Goal: Task Accomplishment & Management: Manage account settings

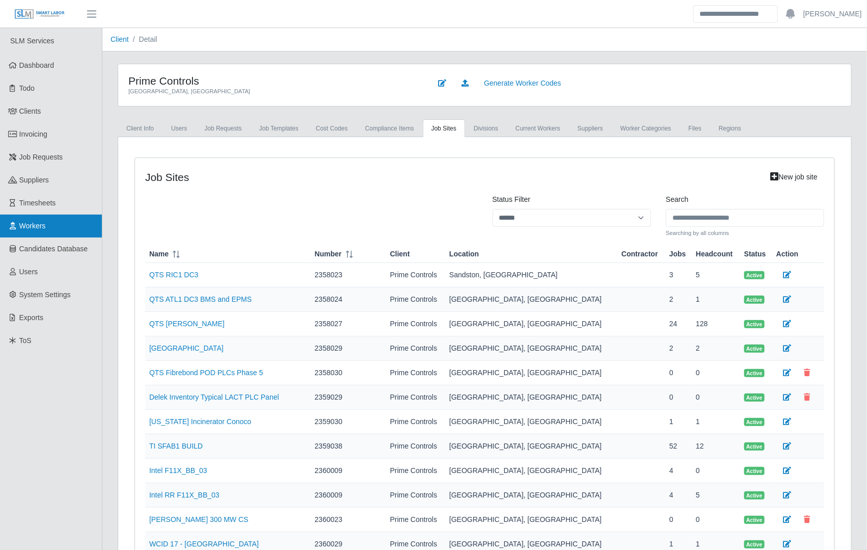
click at [40, 229] on span "Workers" at bounding box center [32, 226] width 26 height 8
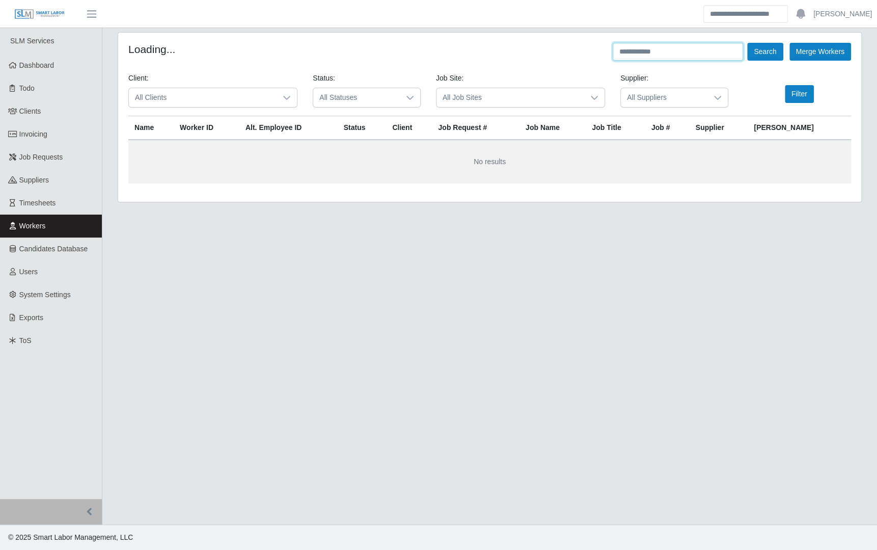
click at [642, 54] on input "text" at bounding box center [678, 52] width 130 height 18
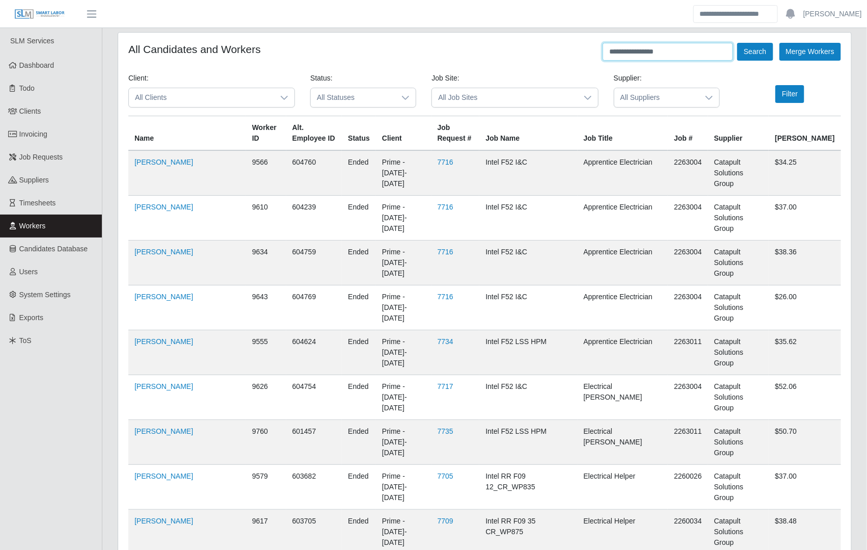
click at [737, 43] on button "Search" at bounding box center [755, 52] width 36 height 18
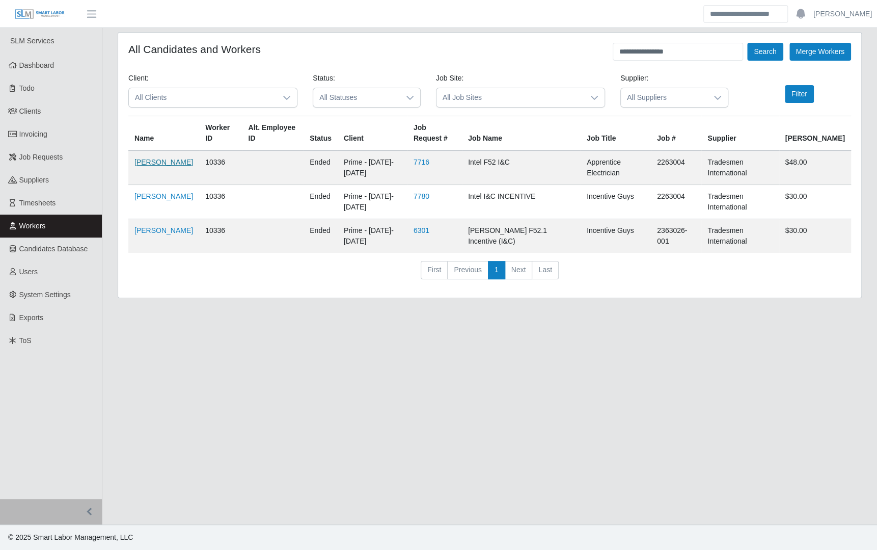
click at [150, 166] on link "Valentino Alvarez" at bounding box center [163, 162] width 59 height 8
drag, startPoint x: 676, startPoint y: 54, endPoint x: 545, endPoint y: 56, distance: 130.9
click at [545, 56] on div "**********" at bounding box center [489, 52] width 723 height 18
type input "**********"
click at [747, 43] on button "Search" at bounding box center [765, 52] width 36 height 18
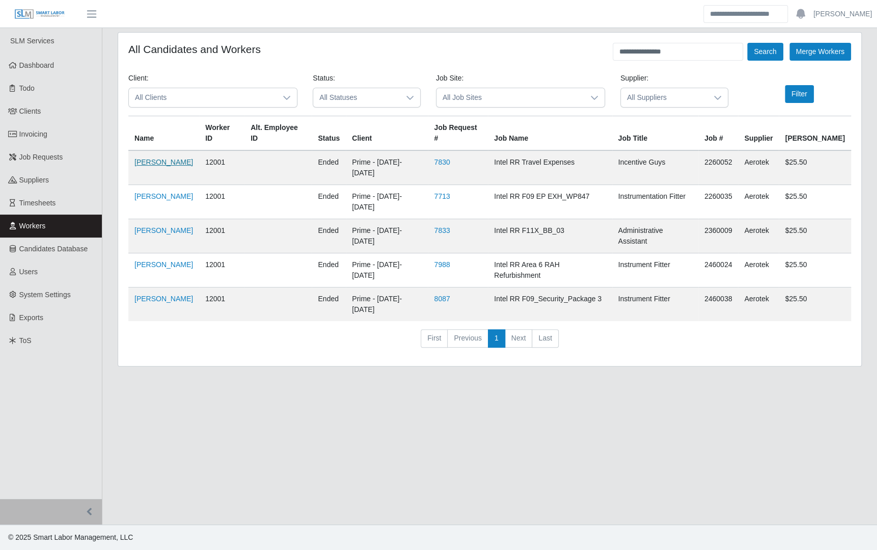
click at [177, 158] on link "[PERSON_NAME]" at bounding box center [163, 162] width 59 height 8
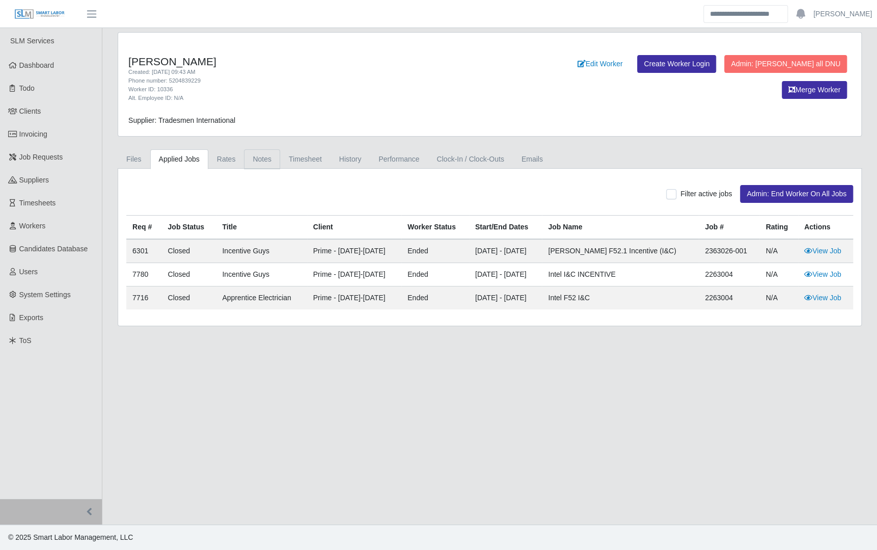
click at [262, 157] on link "Notes" at bounding box center [262, 159] width 36 height 20
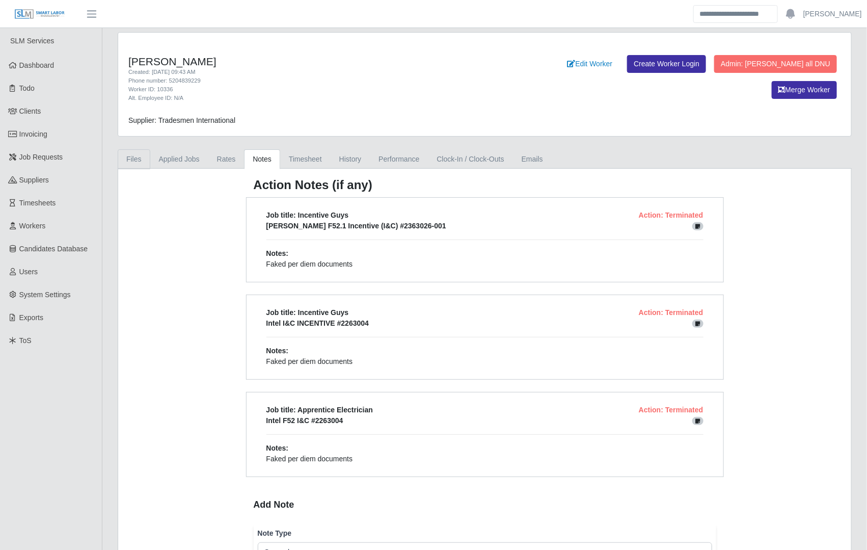
click at [136, 155] on link "Files" at bounding box center [134, 159] width 33 height 20
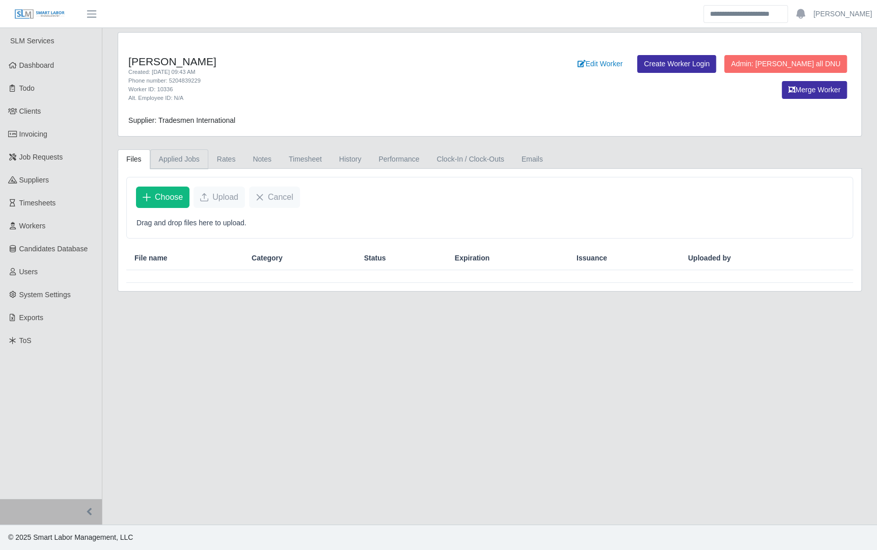
click at [153, 155] on link "Applied Jobs" at bounding box center [179, 159] width 58 height 20
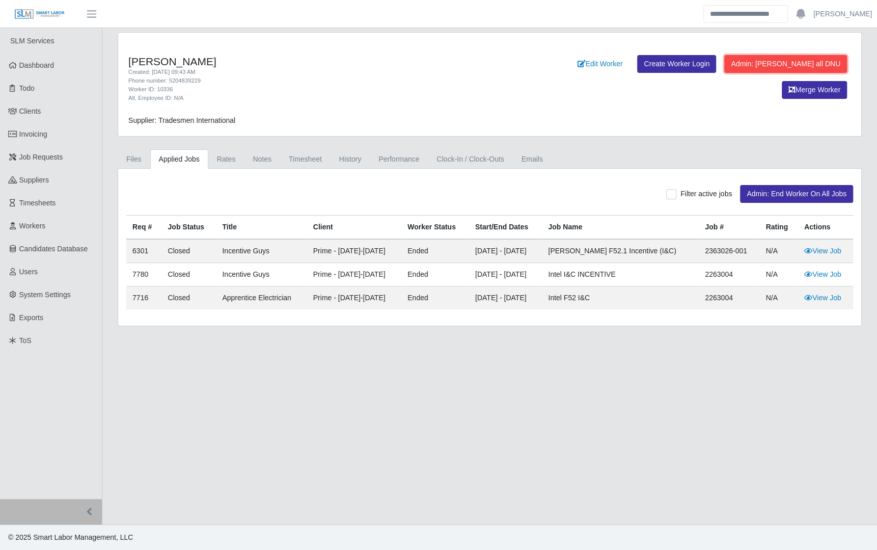
drag, startPoint x: 800, startPoint y: 62, endPoint x: 549, endPoint y: 54, distance: 251.2
click at [800, 63] on button "Admin: Mark all DNU" at bounding box center [785, 64] width 123 height 18
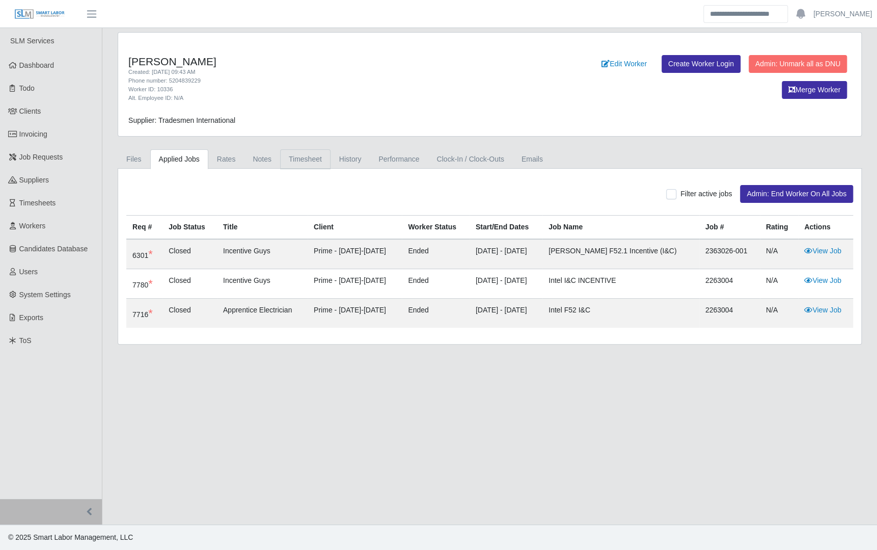
click at [297, 163] on link "Timesheet" at bounding box center [305, 159] width 50 height 20
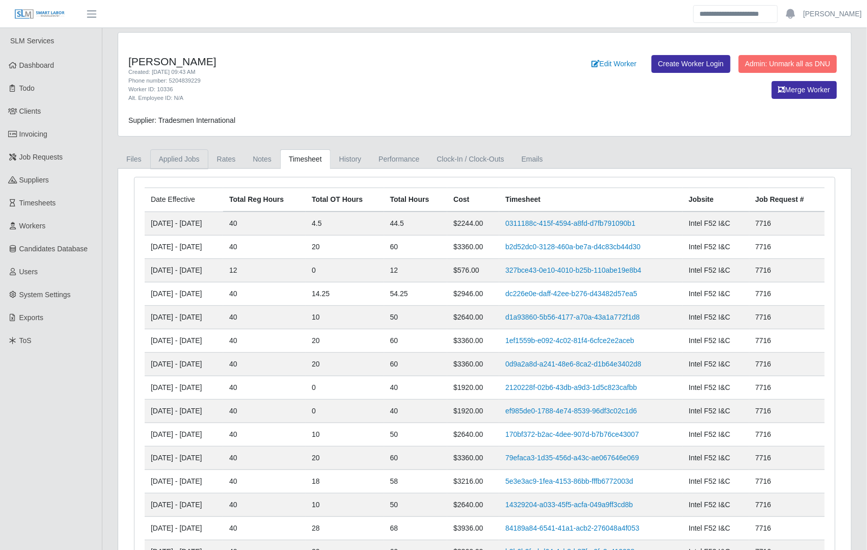
click at [201, 157] on link "Applied Jobs" at bounding box center [179, 159] width 58 height 20
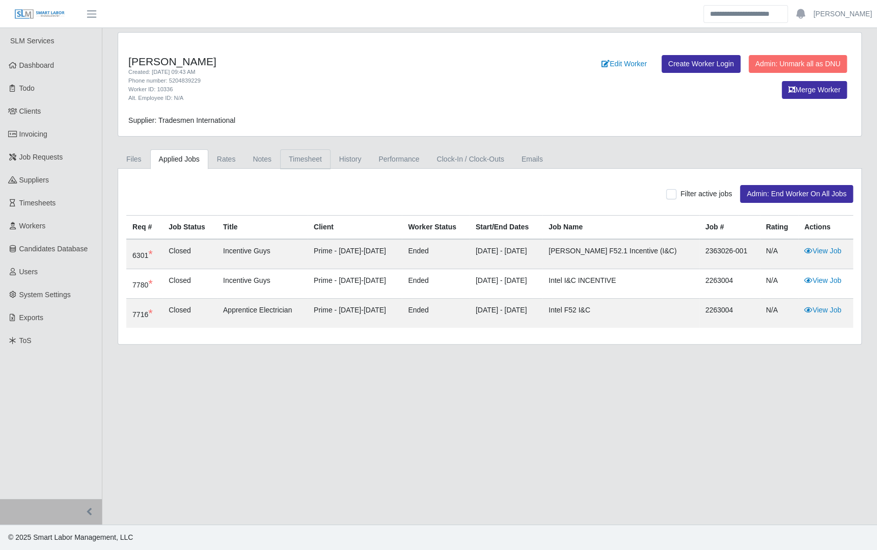
click at [293, 161] on link "Timesheet" at bounding box center [305, 159] width 50 height 20
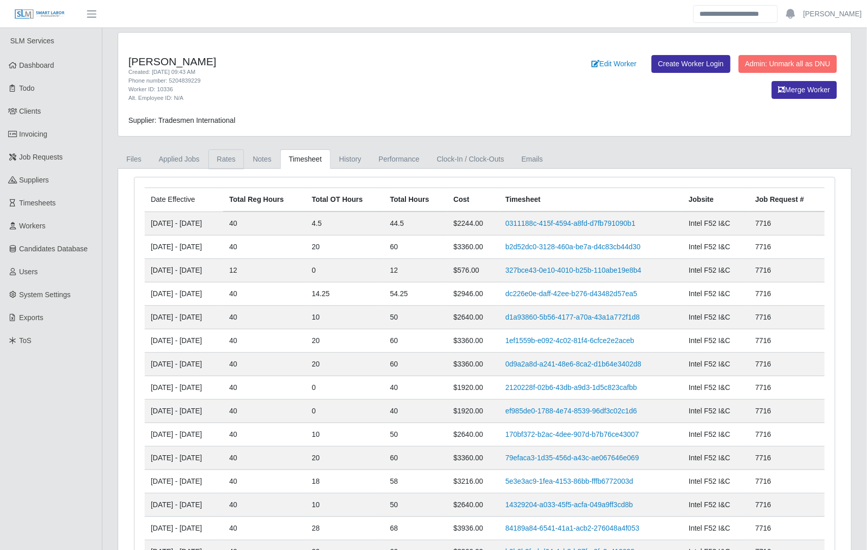
click at [234, 161] on link "Rates" at bounding box center [226, 159] width 36 height 20
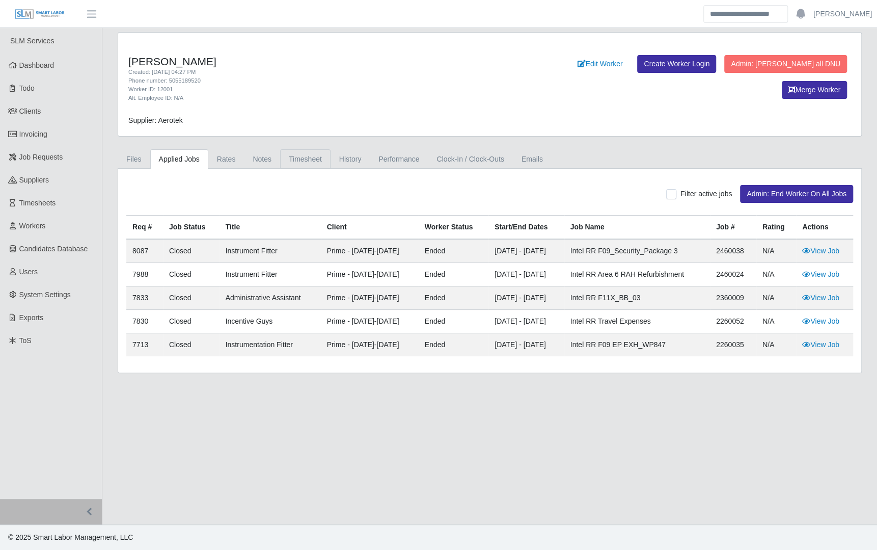
click at [293, 161] on link "Timesheet" at bounding box center [305, 159] width 50 height 20
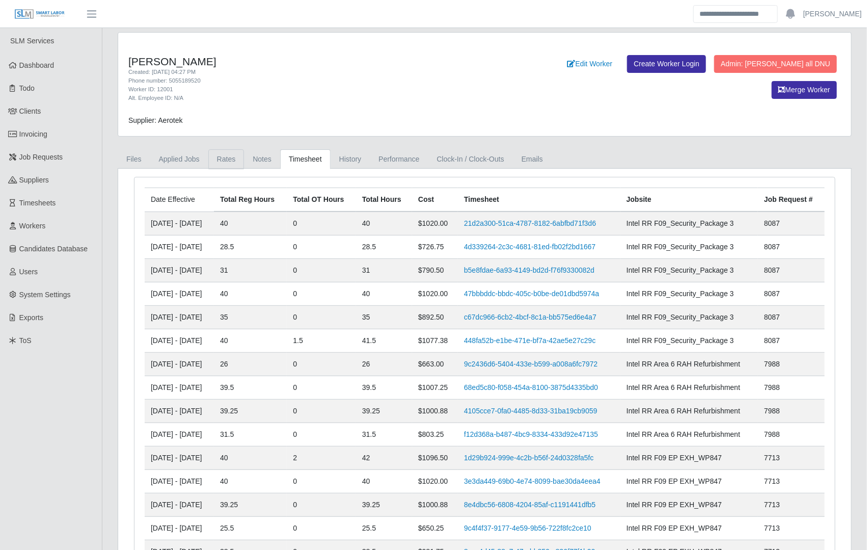
click at [216, 151] on link "Rates" at bounding box center [226, 159] width 36 height 20
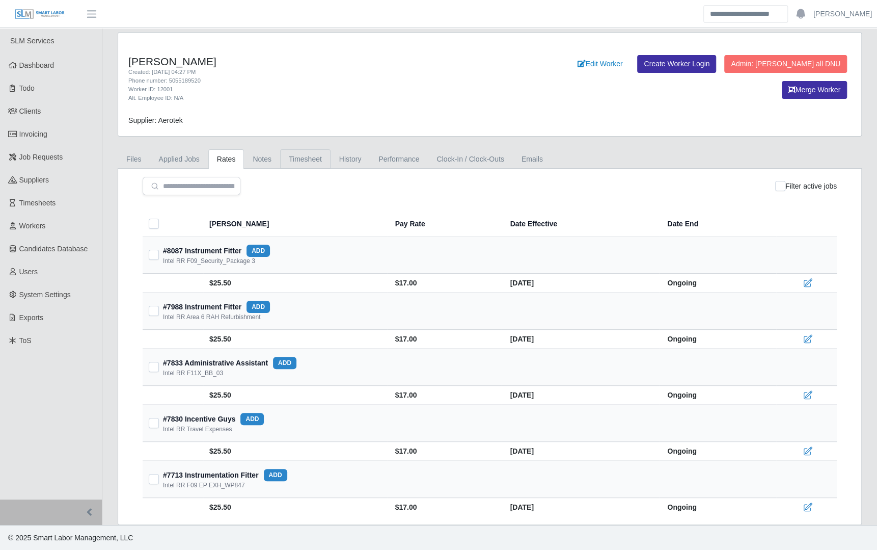
click at [295, 164] on link "Timesheet" at bounding box center [305, 159] width 50 height 20
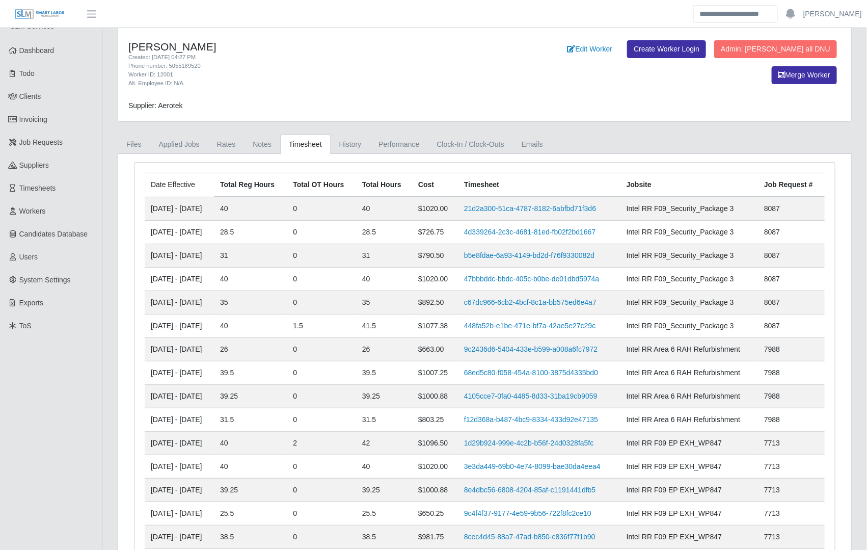
scroll to position [16, 0]
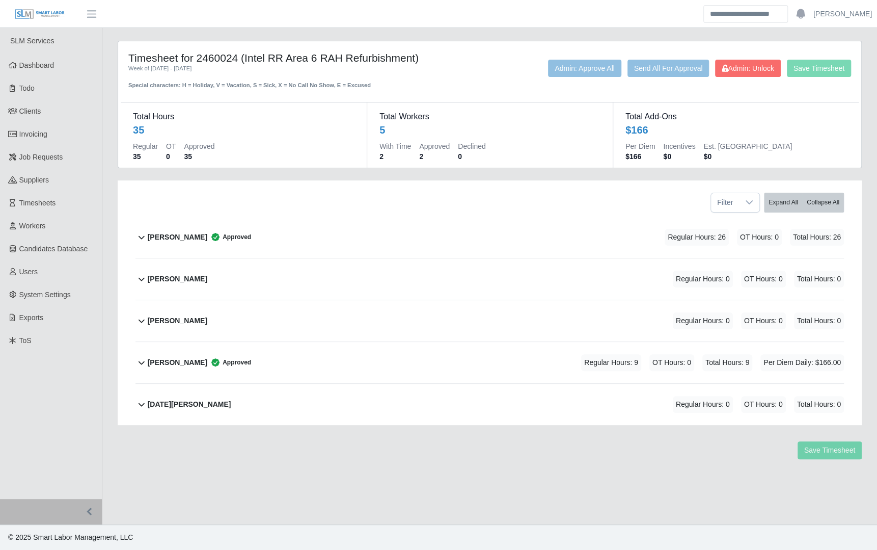
click at [423, 248] on div "[PERSON_NAME] Approved Regular Hours: 26 OT Hours: 0 Total Hours: 26" at bounding box center [496, 236] width 696 height 41
